Goal: Information Seeking & Learning: Learn about a topic

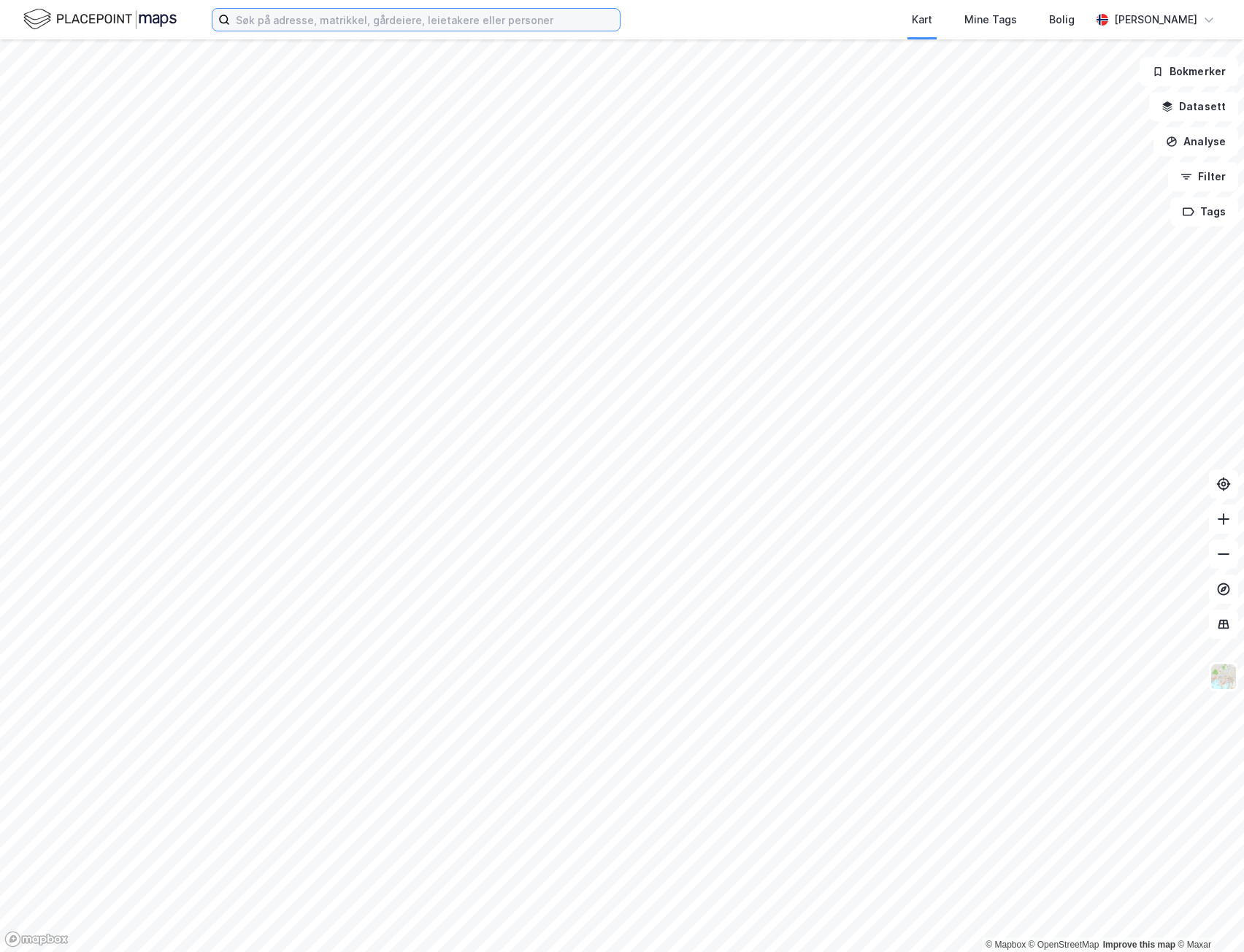
click at [373, 23] on input at bounding box center [425, 19] width 390 height 22
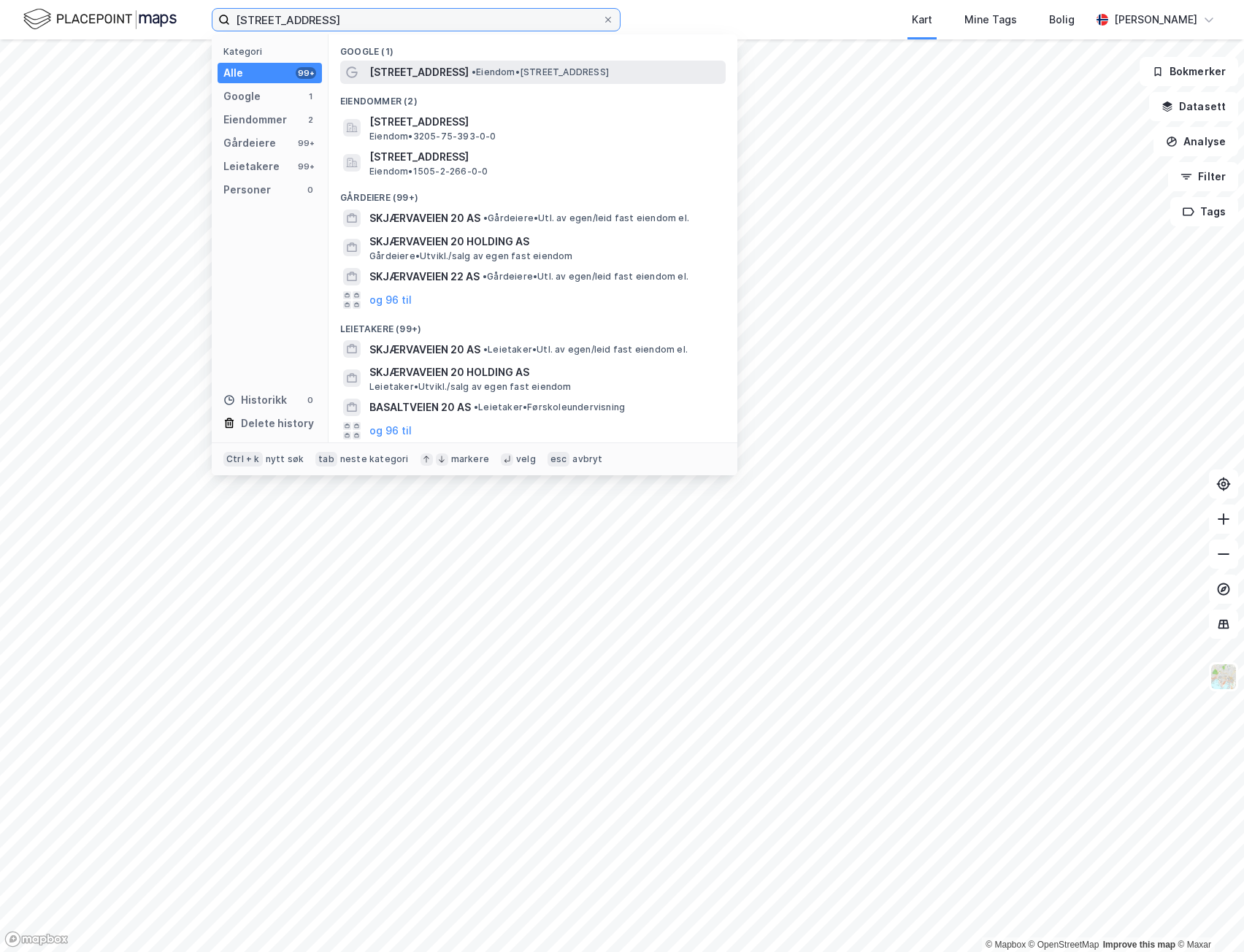
type input "[STREET_ADDRESS]"
click at [443, 75] on span "[STREET_ADDRESS]" at bounding box center [419, 72] width 100 height 17
